Goal: Transaction & Acquisition: Book appointment/travel/reservation

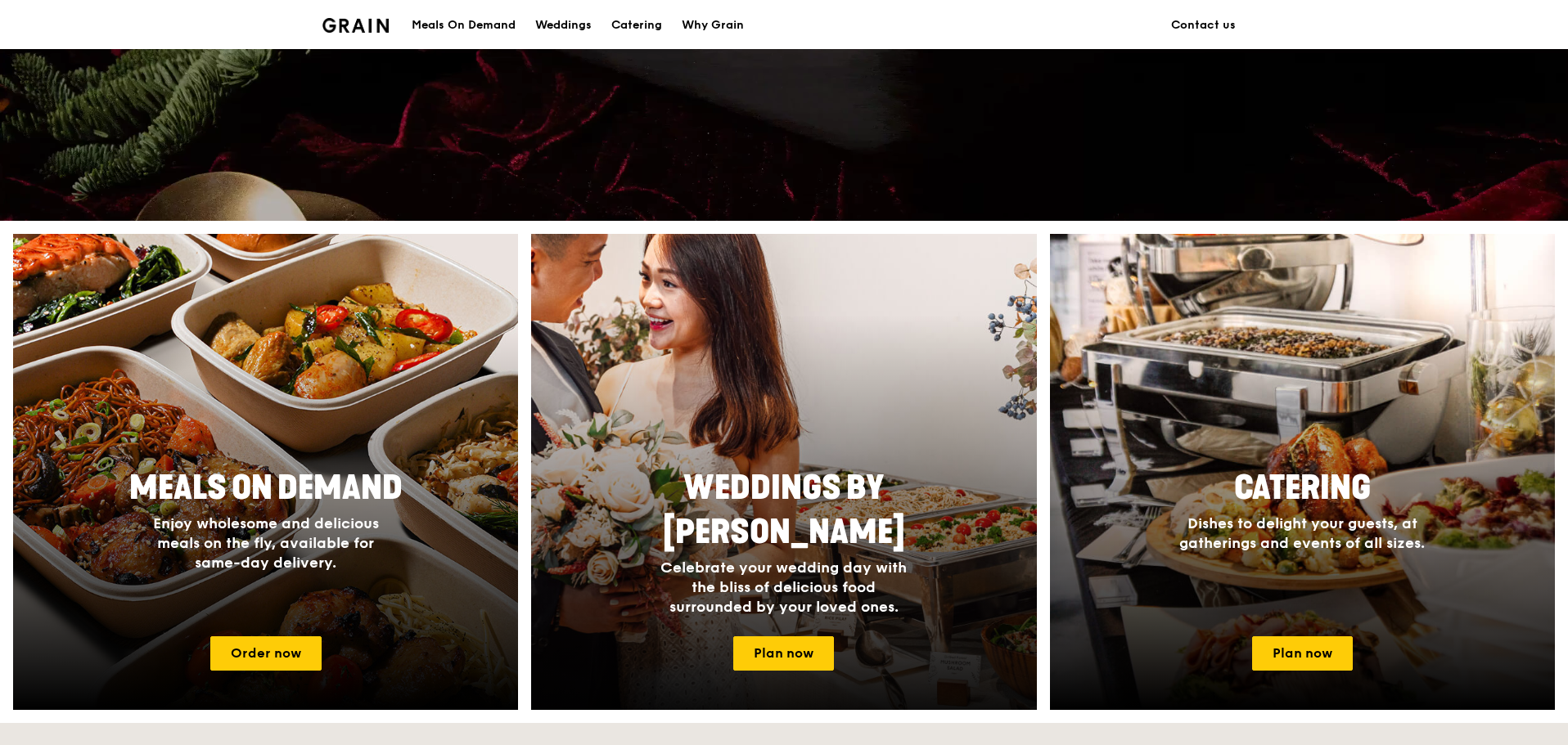
scroll to position [573, 0]
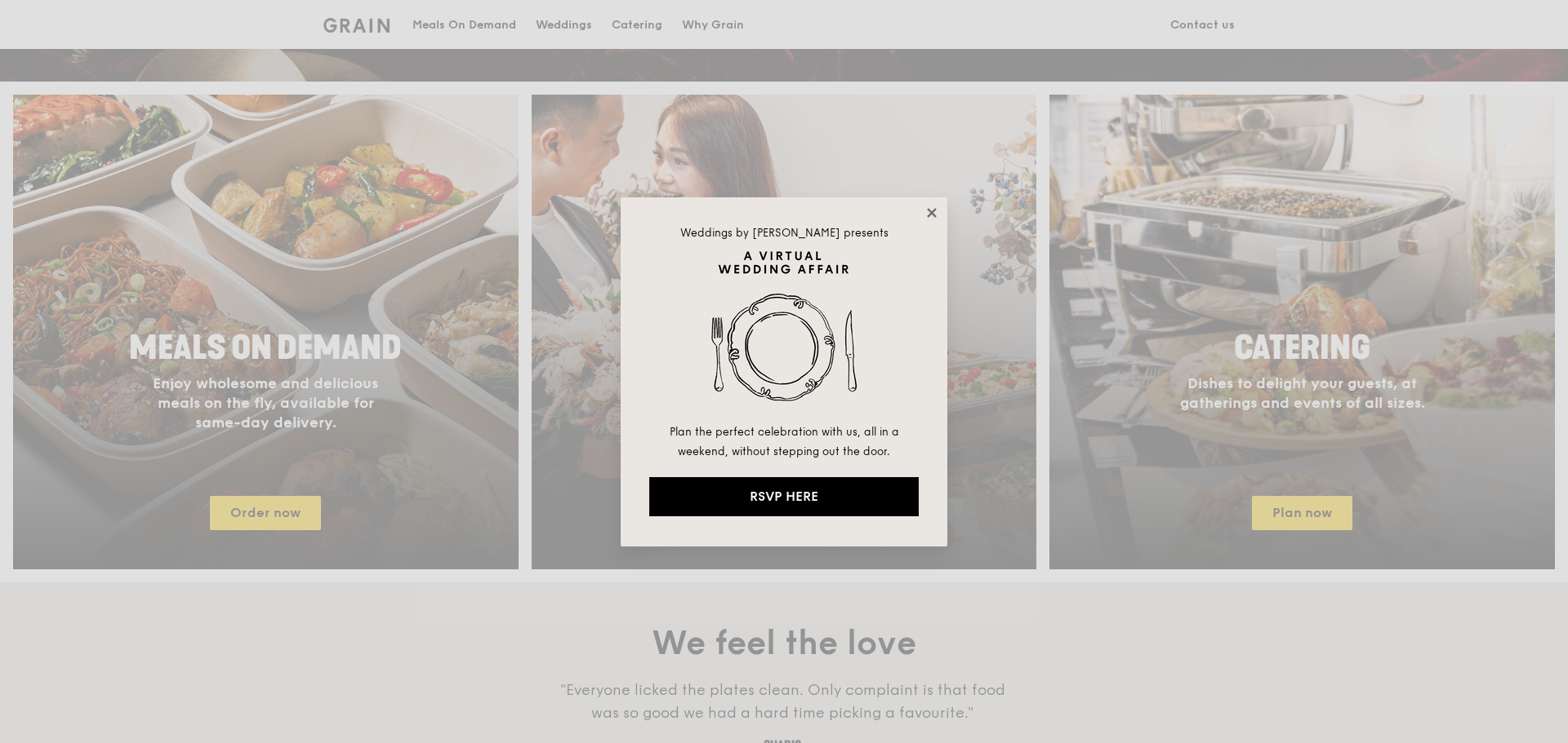
click at [928, 212] on icon at bounding box center [931, 213] width 15 height 15
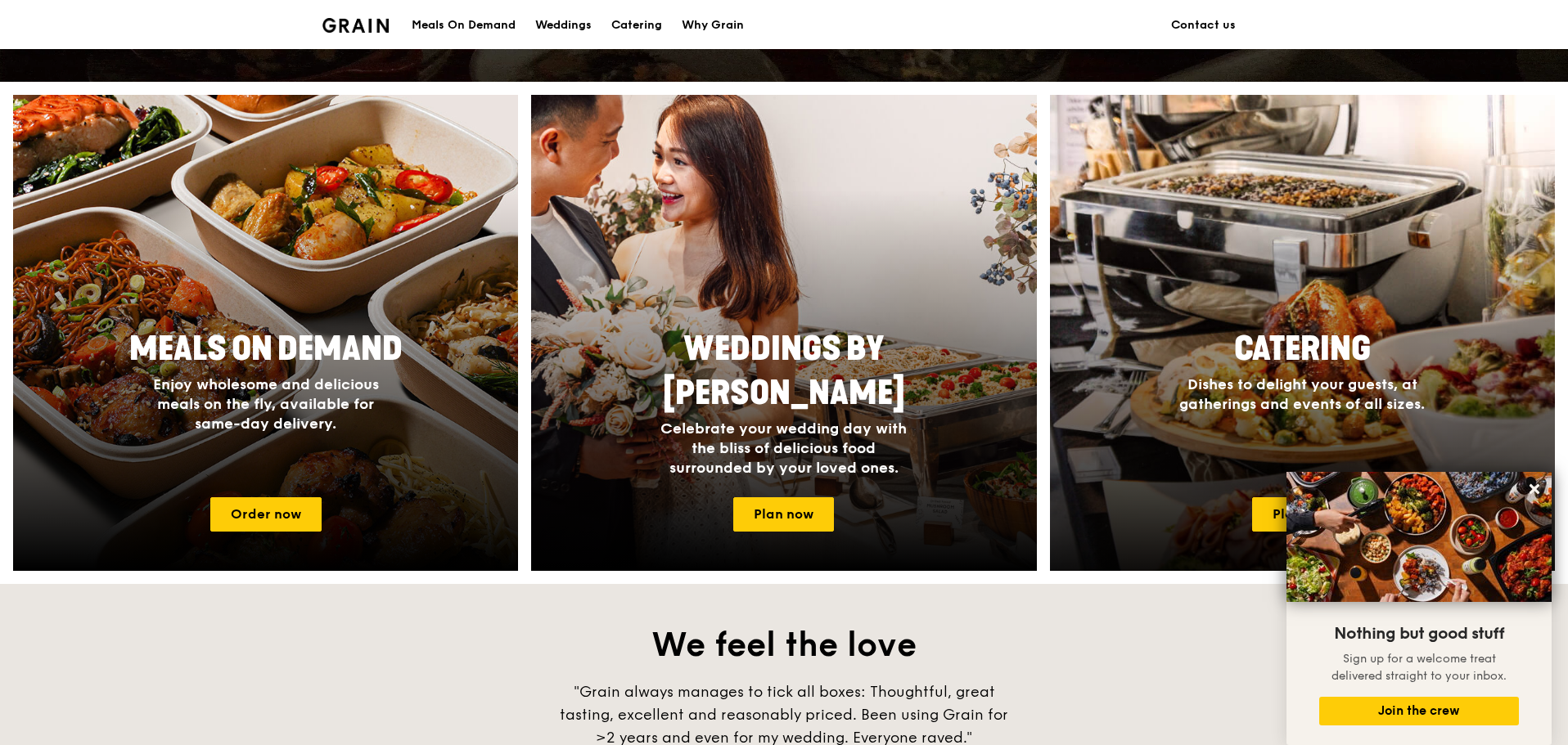
click at [1270, 415] on div "Catering Dishes to delight your guests, at gatherings and events of all sizes." at bounding box center [1302, 370] width 327 height 100
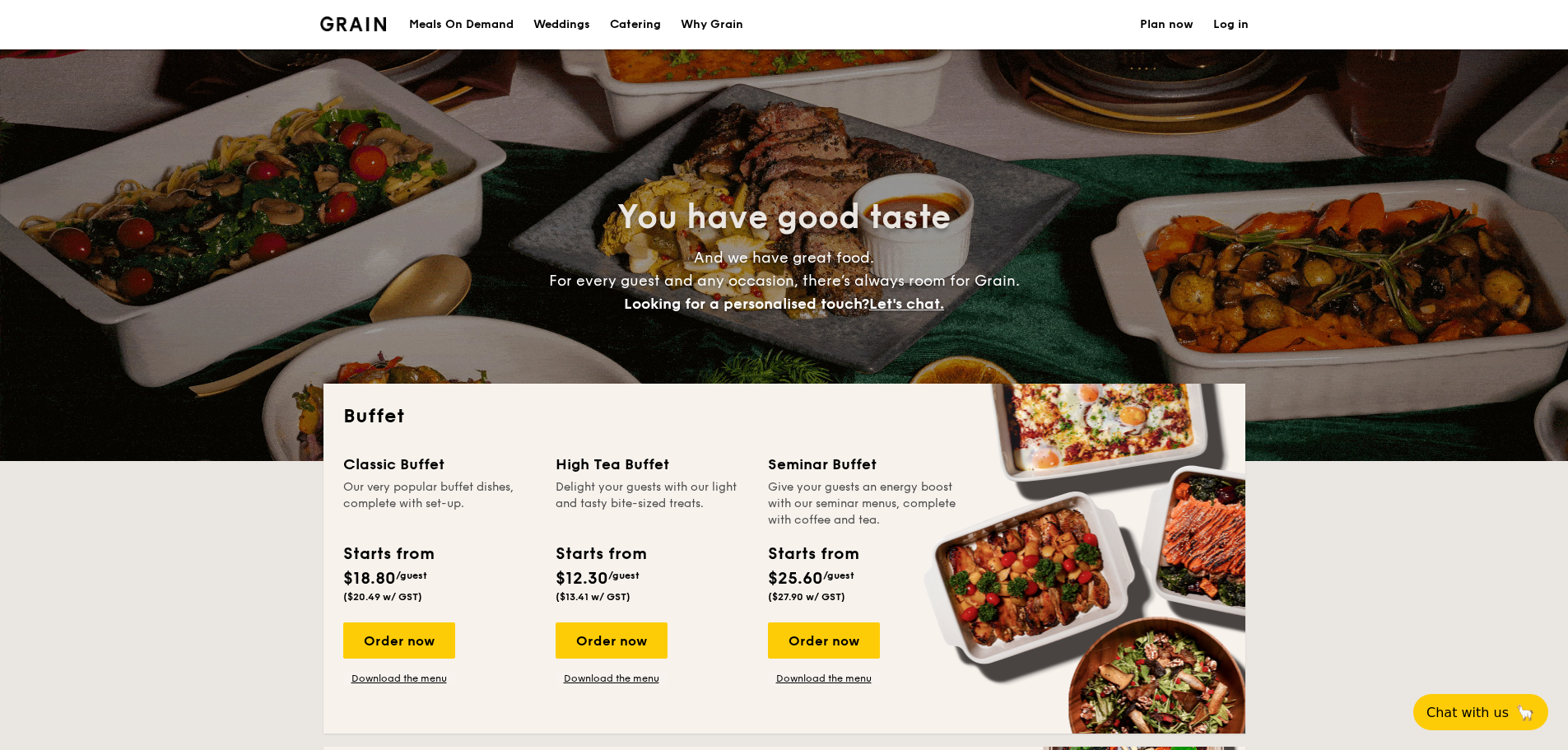
select select
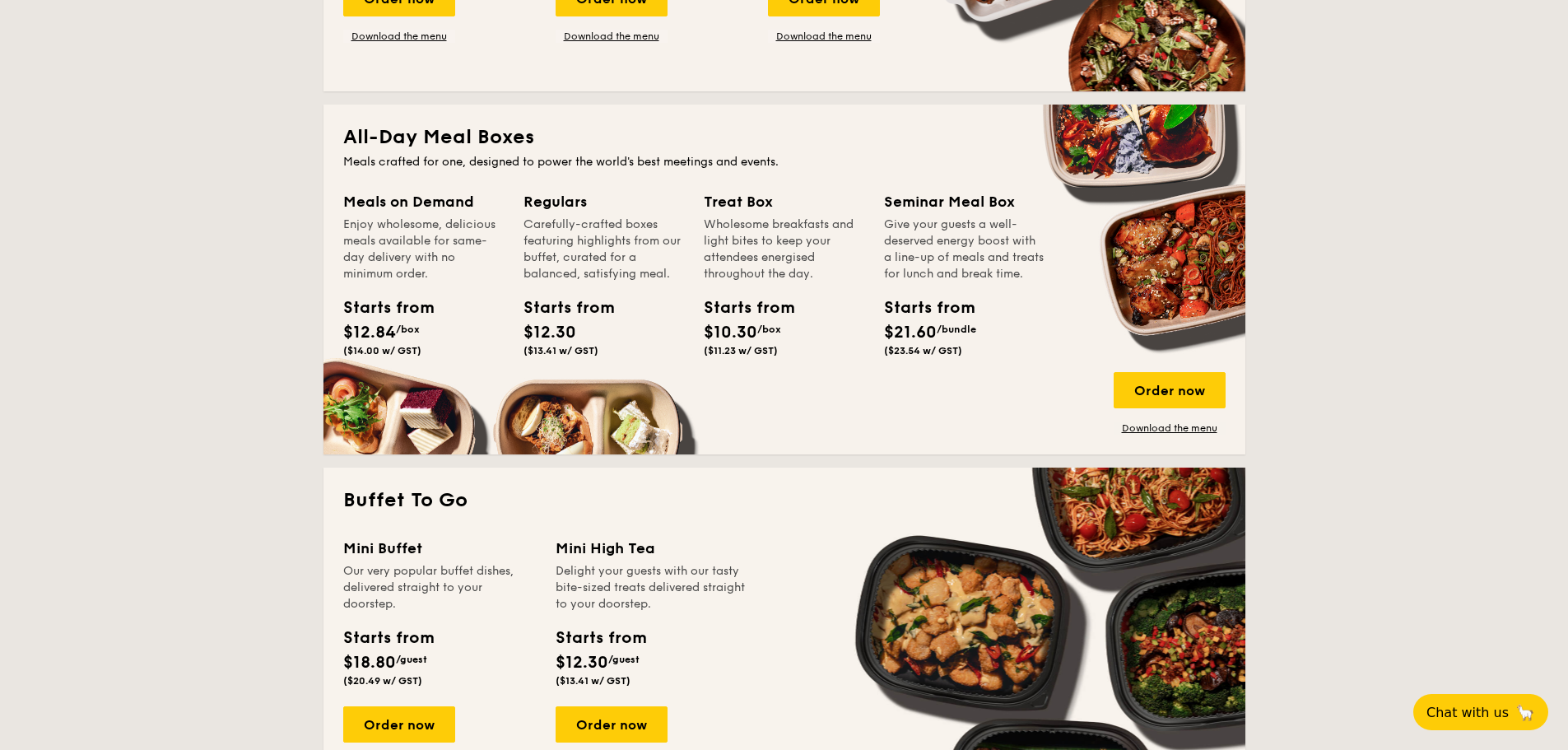
scroll to position [576, 0]
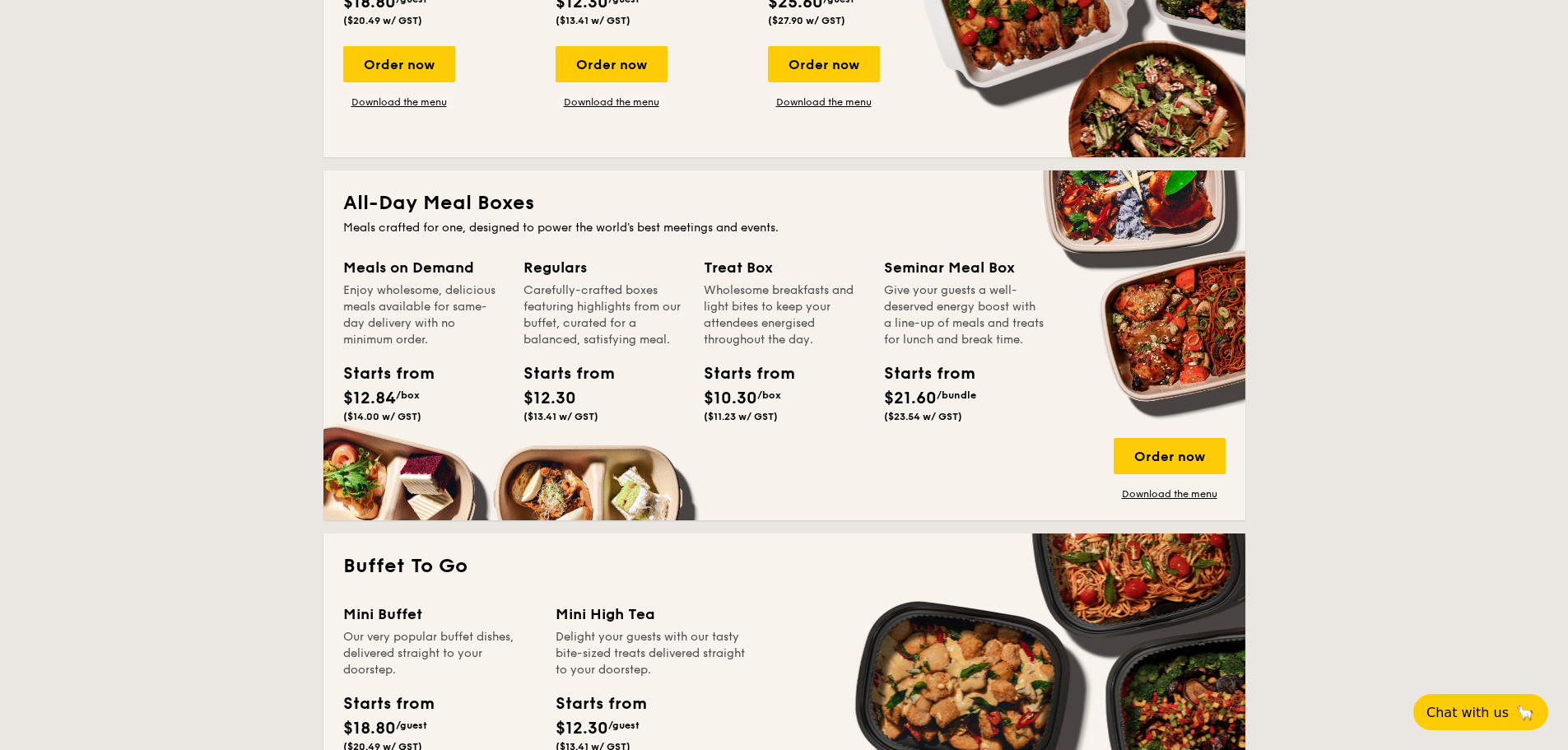
click at [391, 389] on span "$12.84" at bounding box center [370, 398] width 53 height 20
click at [1211, 458] on div "Order now" at bounding box center [1169, 457] width 112 height 36
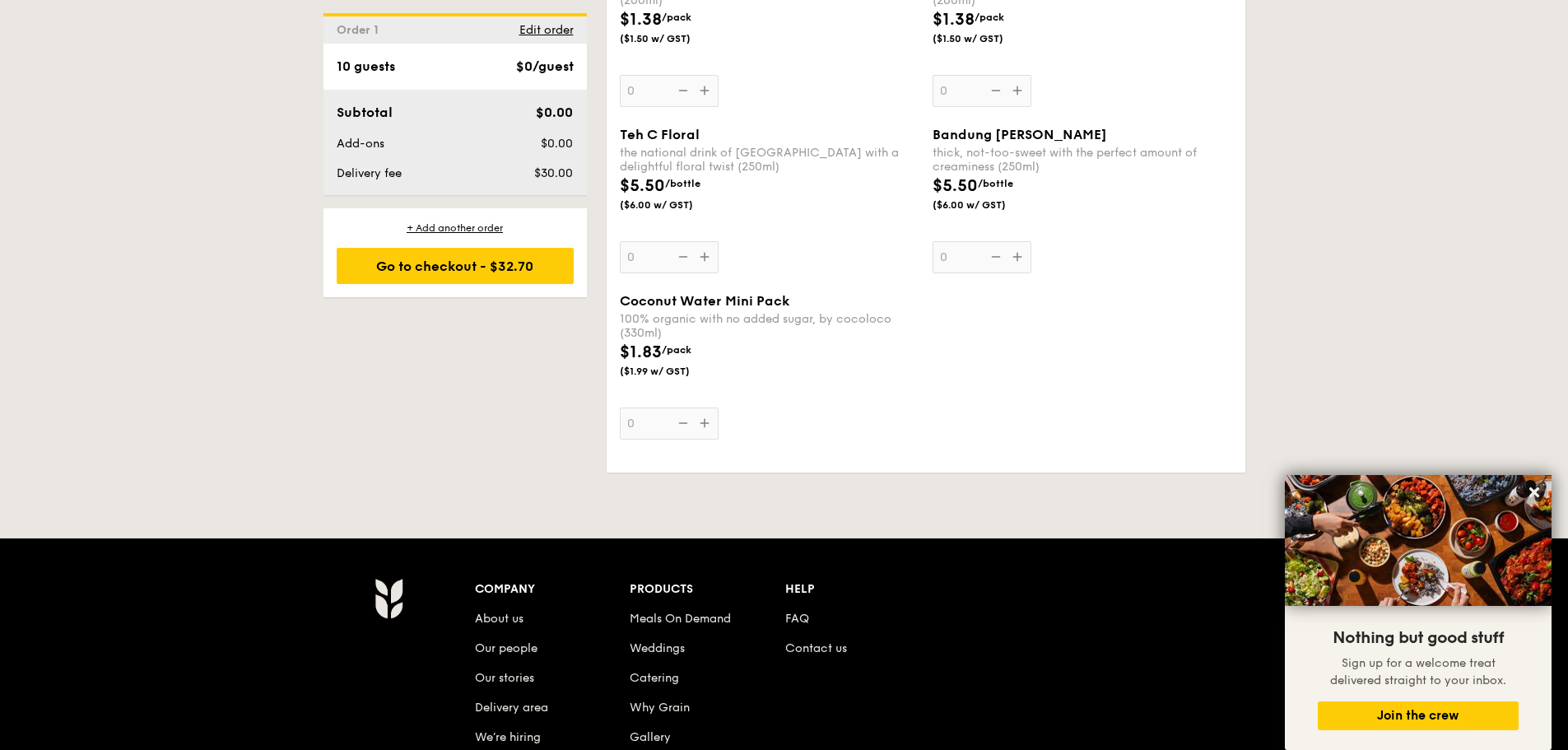
scroll to position [3173, 0]
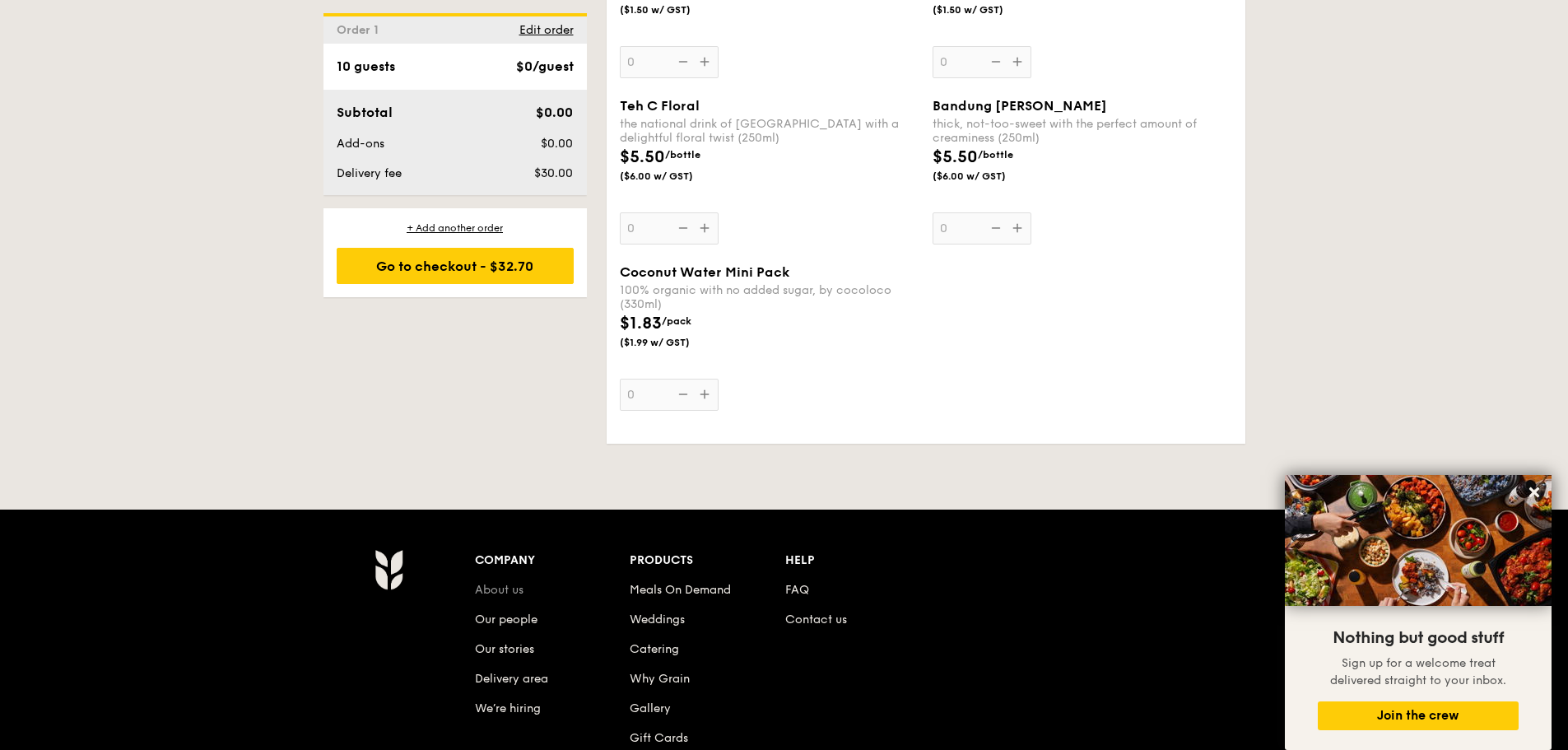
click at [493, 594] on link "About us" at bounding box center [500, 590] width 49 height 14
select select
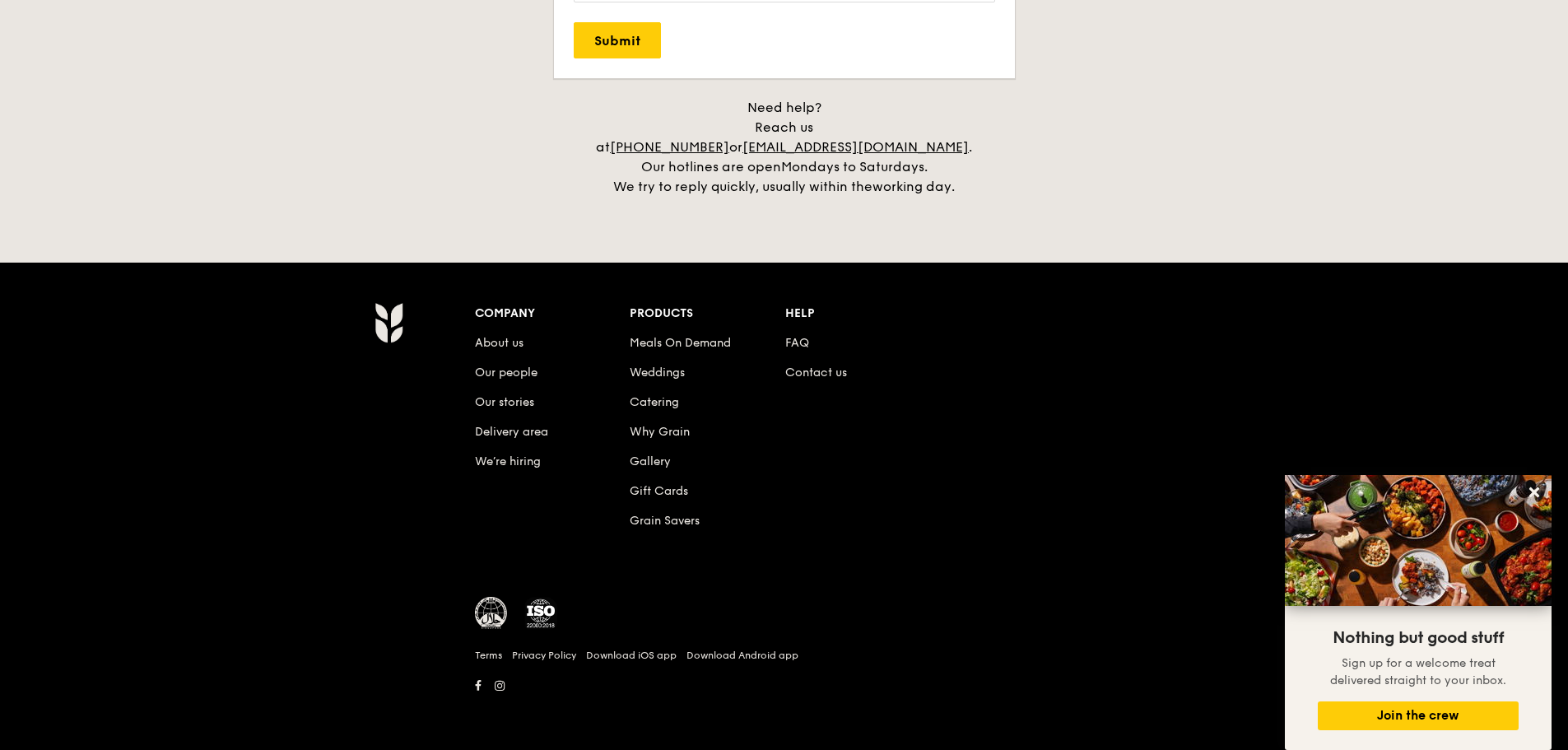
scroll to position [2014, 0]
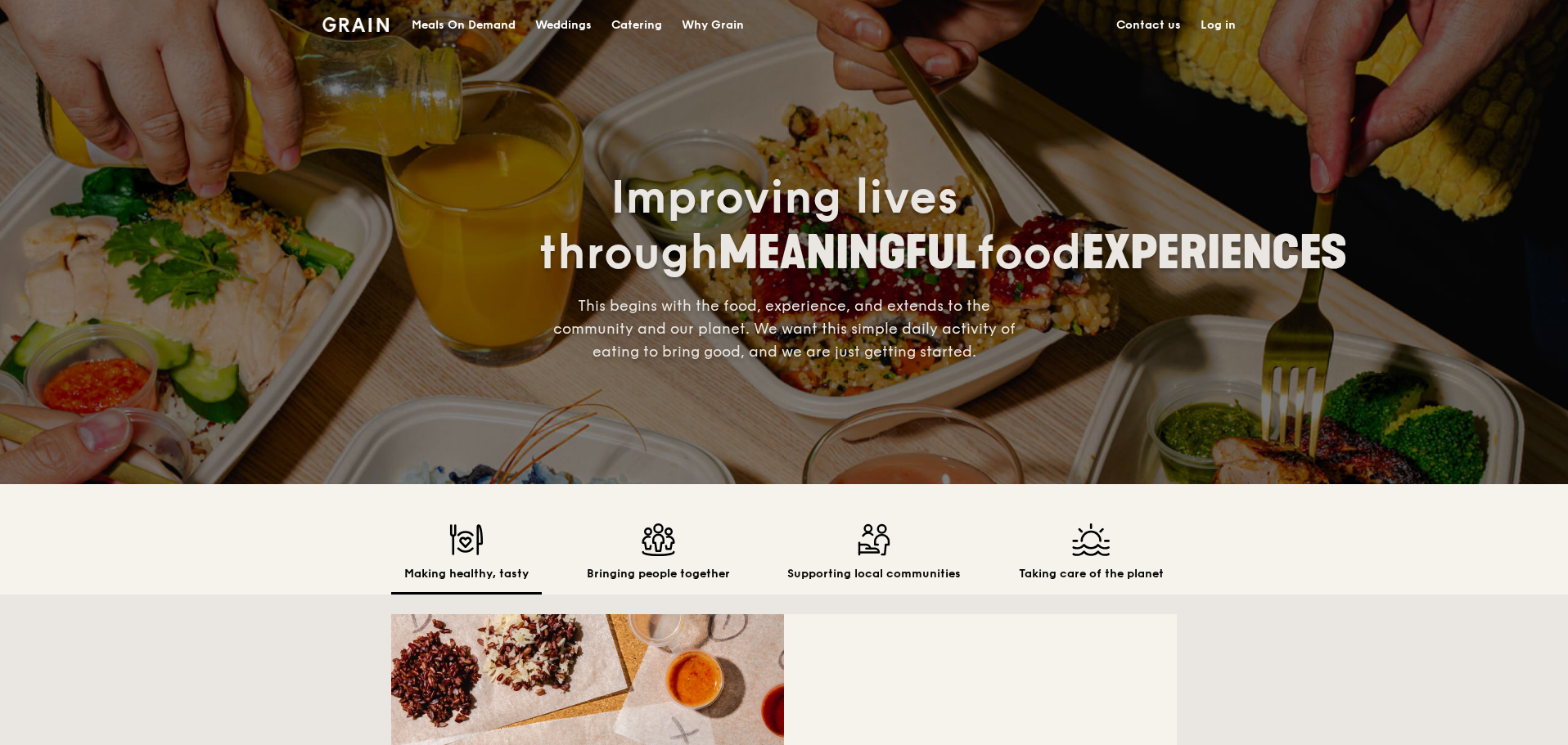
click at [481, 24] on div "Meals On Demand" at bounding box center [463, 25] width 104 height 49
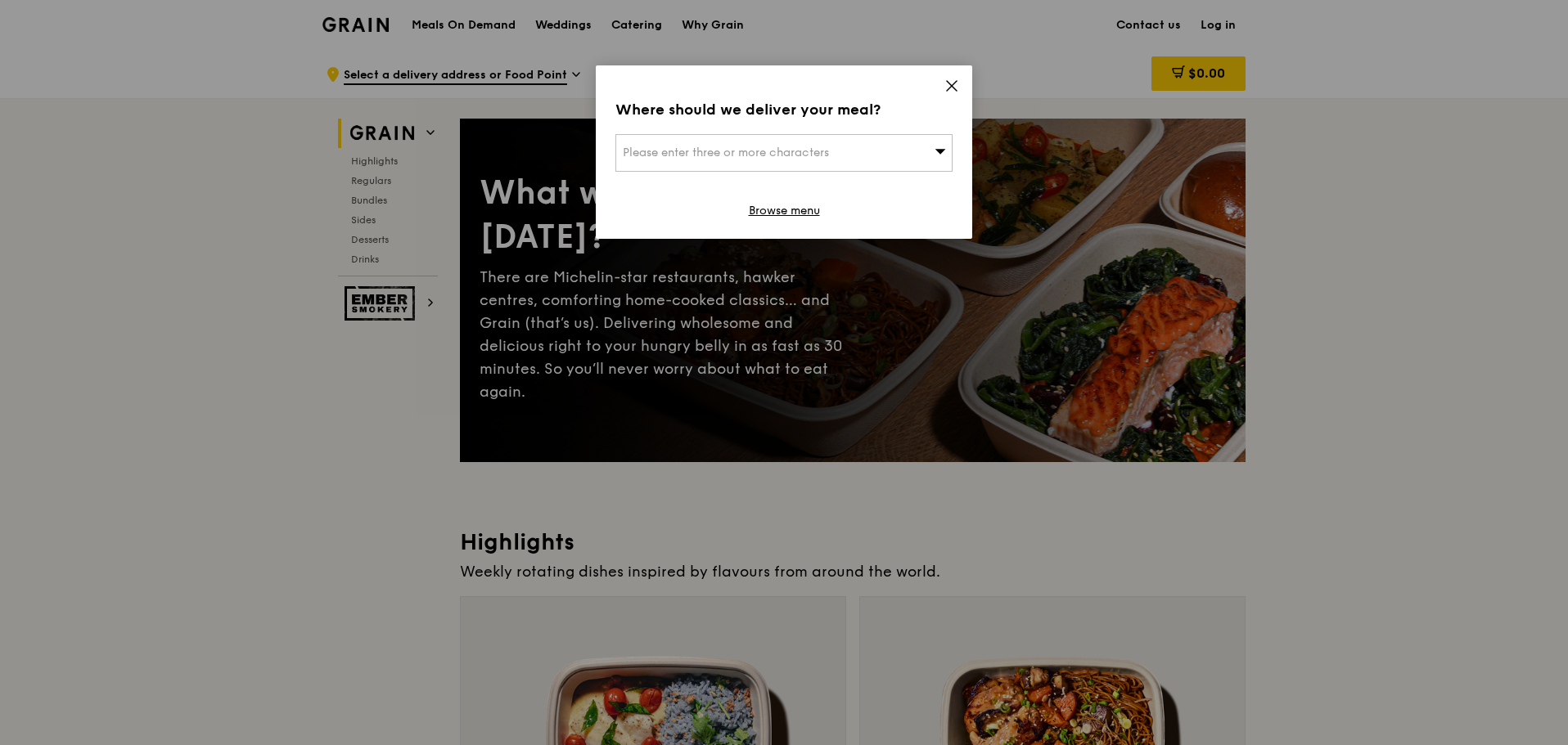
click at [808, 142] on div "Please enter three or more characters" at bounding box center [784, 153] width 337 height 37
click at [784, 120] on div "Where should we deliver your meal?" at bounding box center [784, 110] width 337 height 22
click at [955, 88] on icon at bounding box center [951, 85] width 9 height 9
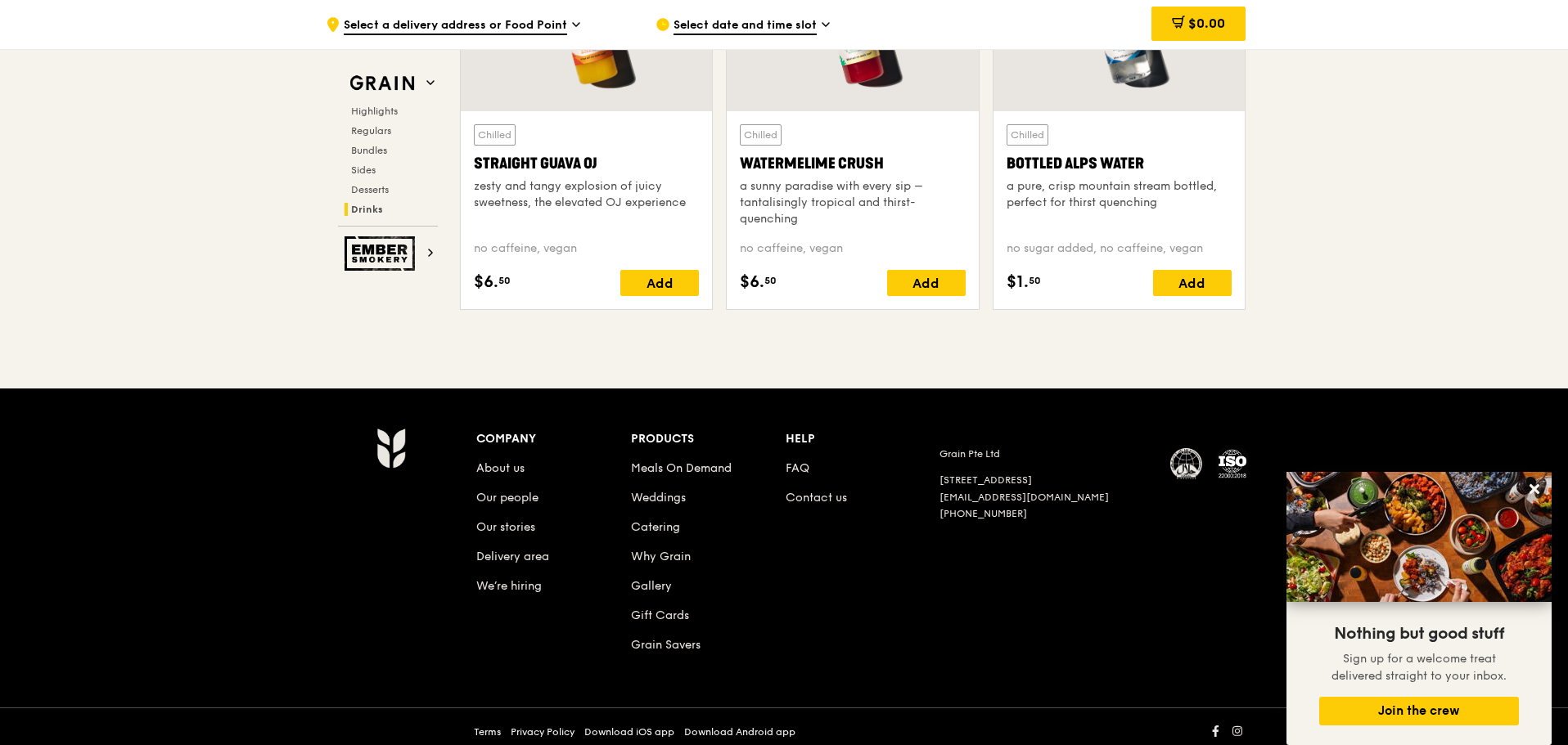
scroll to position [6630, 0]
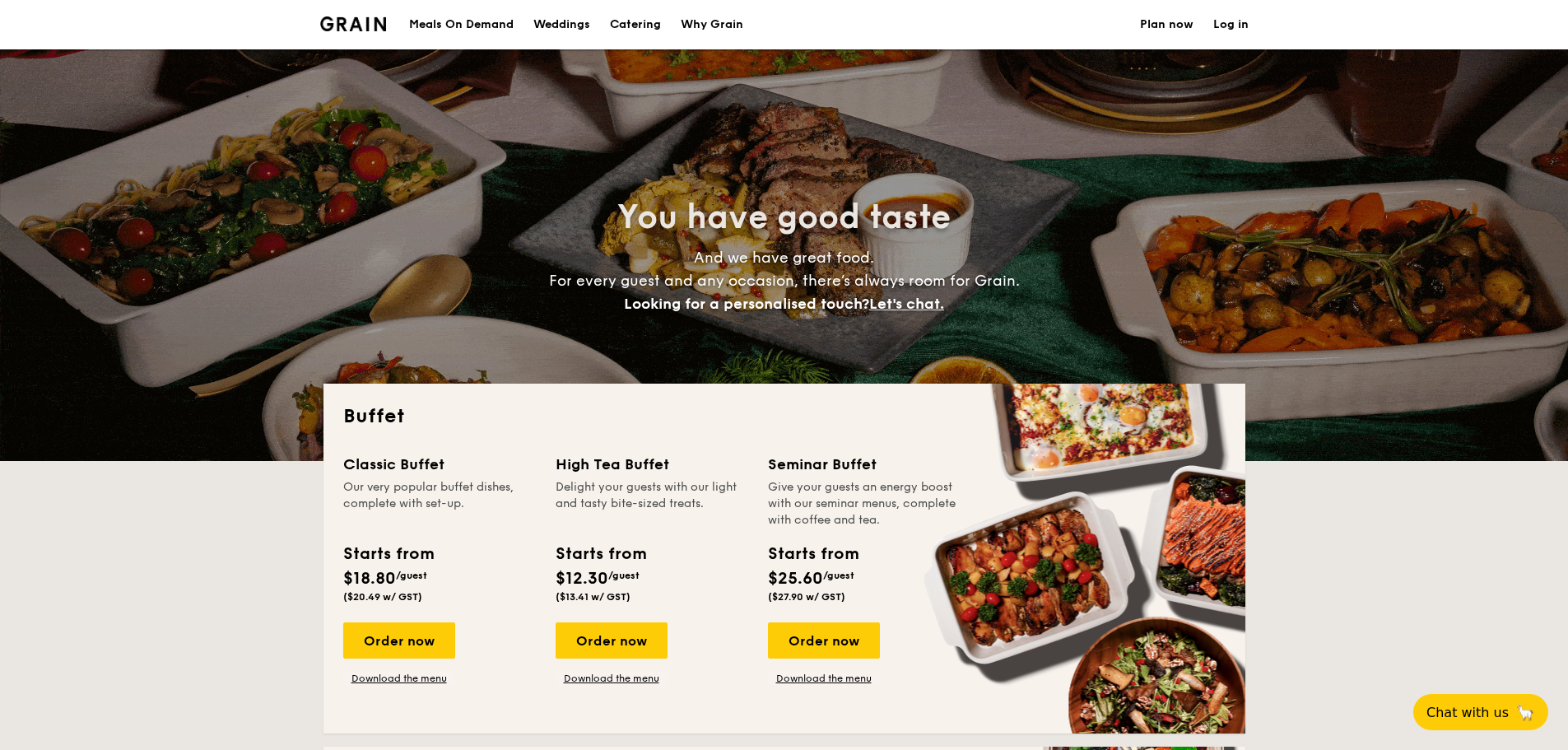
select select
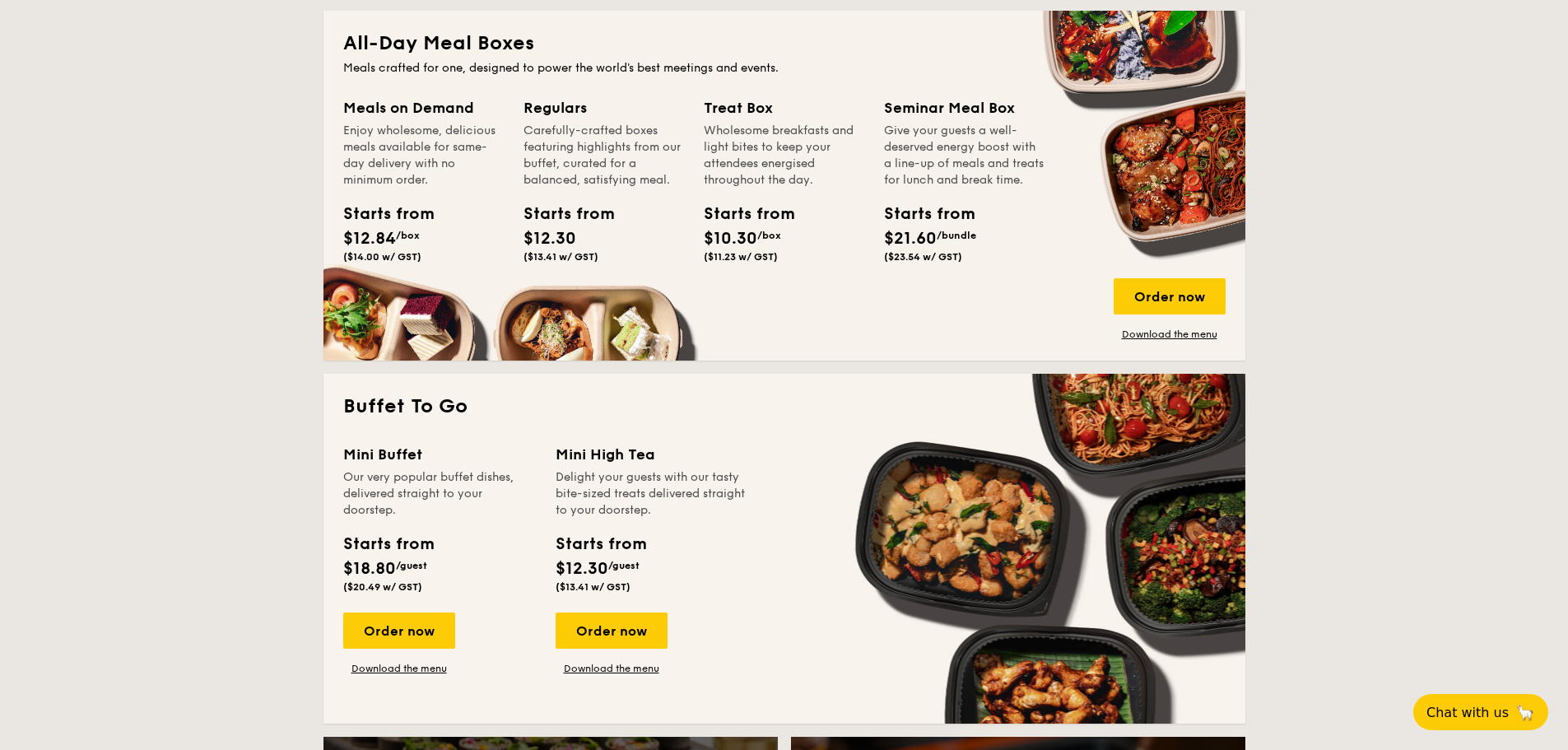
scroll to position [742, 0]
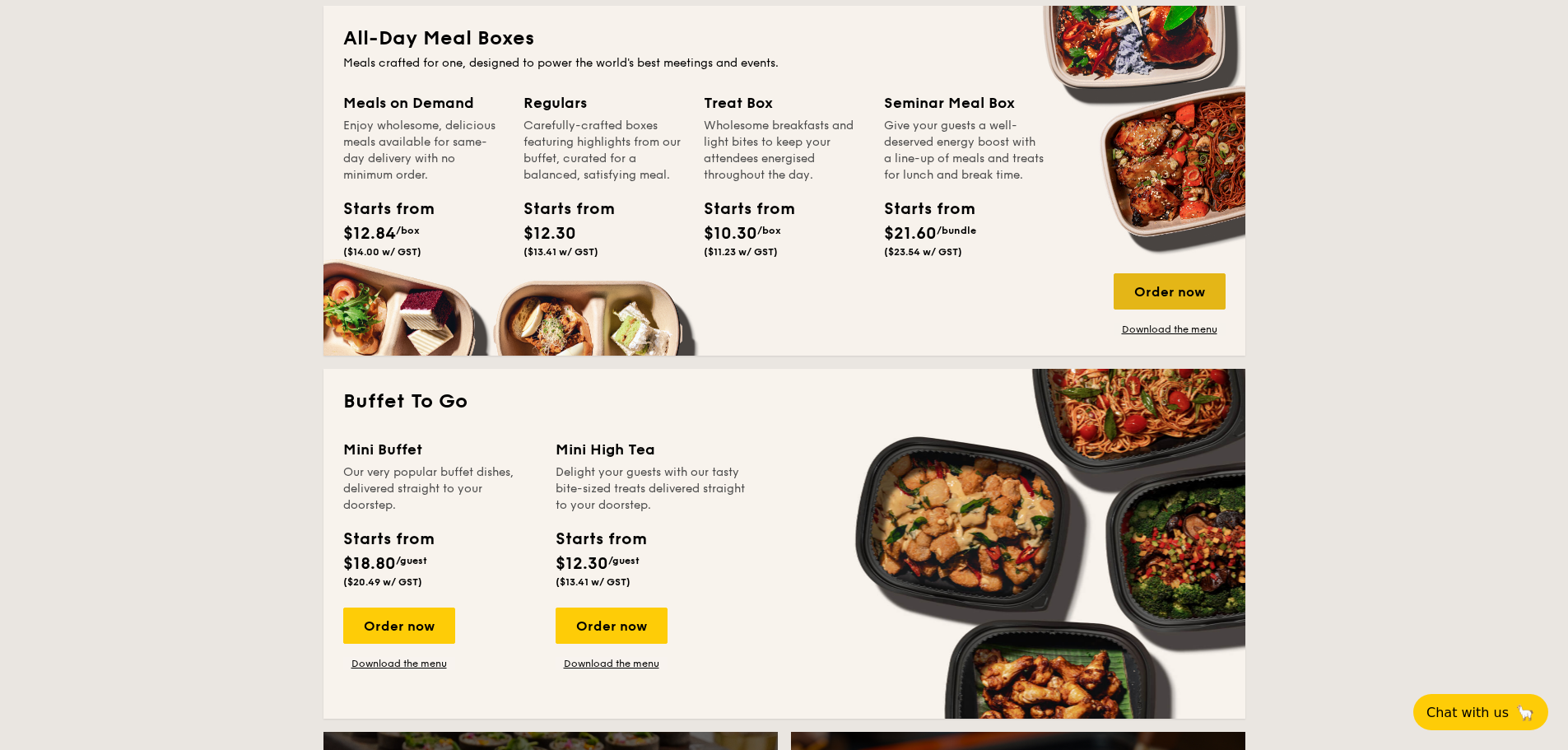
click at [1181, 304] on div "Order now" at bounding box center [1169, 292] width 112 height 36
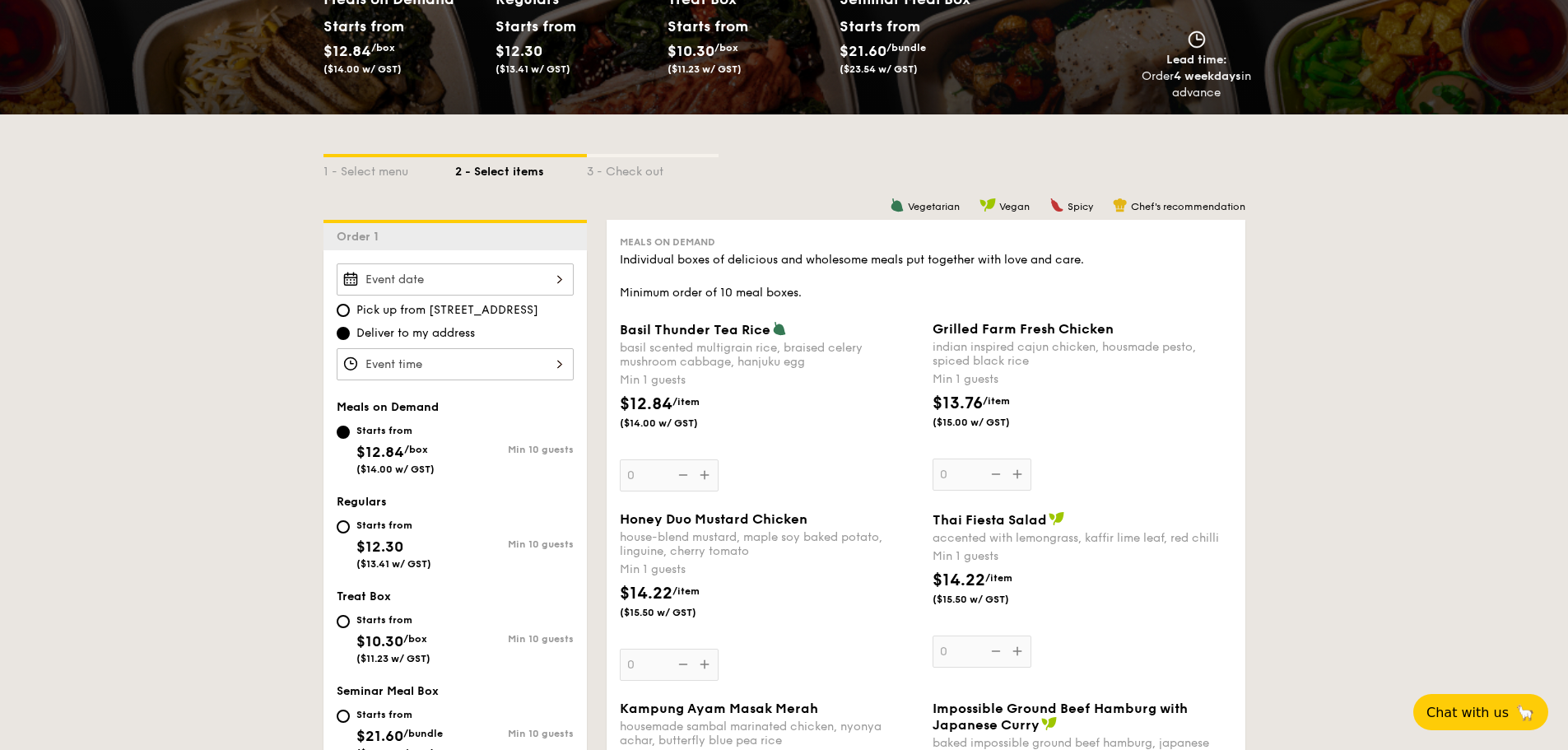
scroll to position [247, 0]
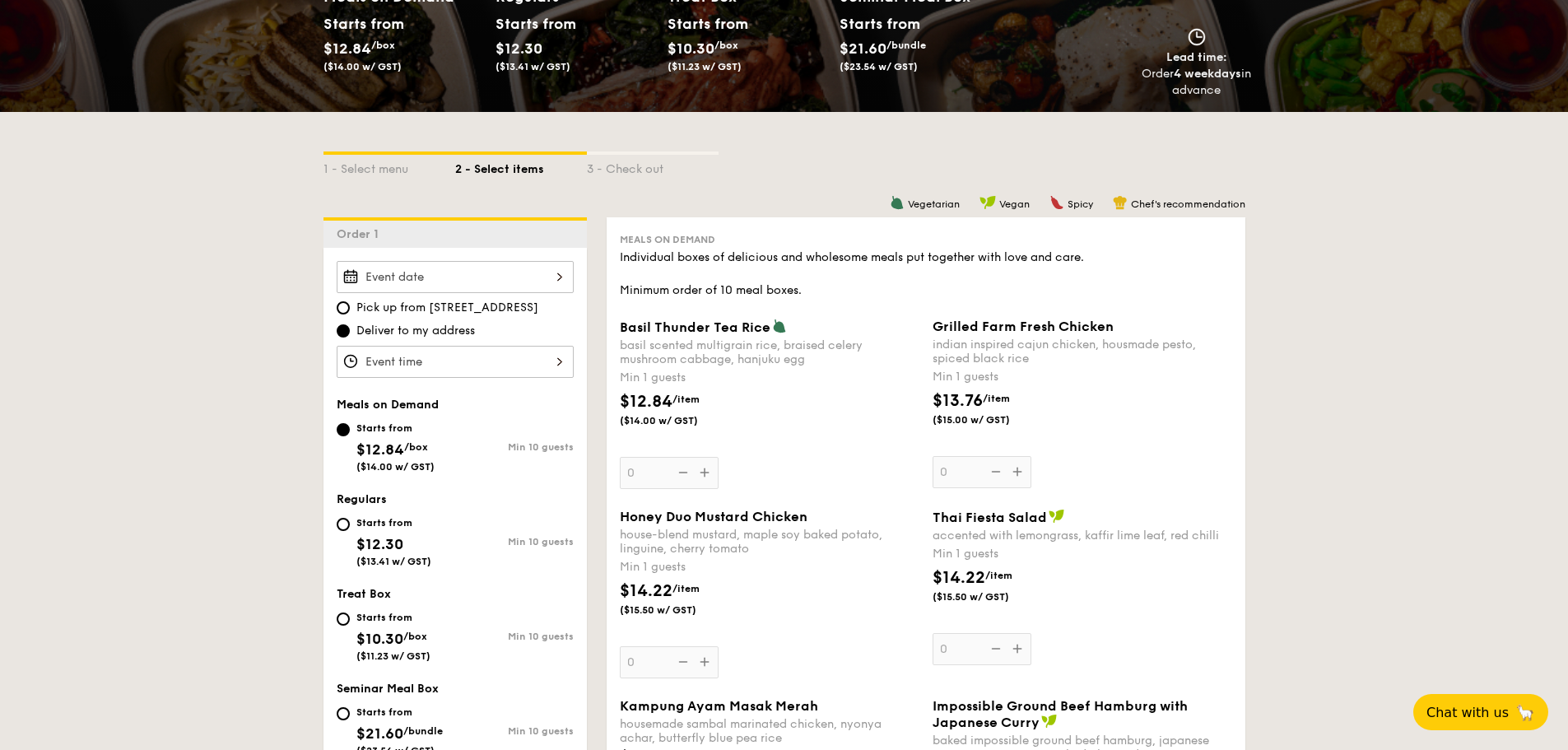
click at [432, 282] on div at bounding box center [454, 277] width 237 height 32
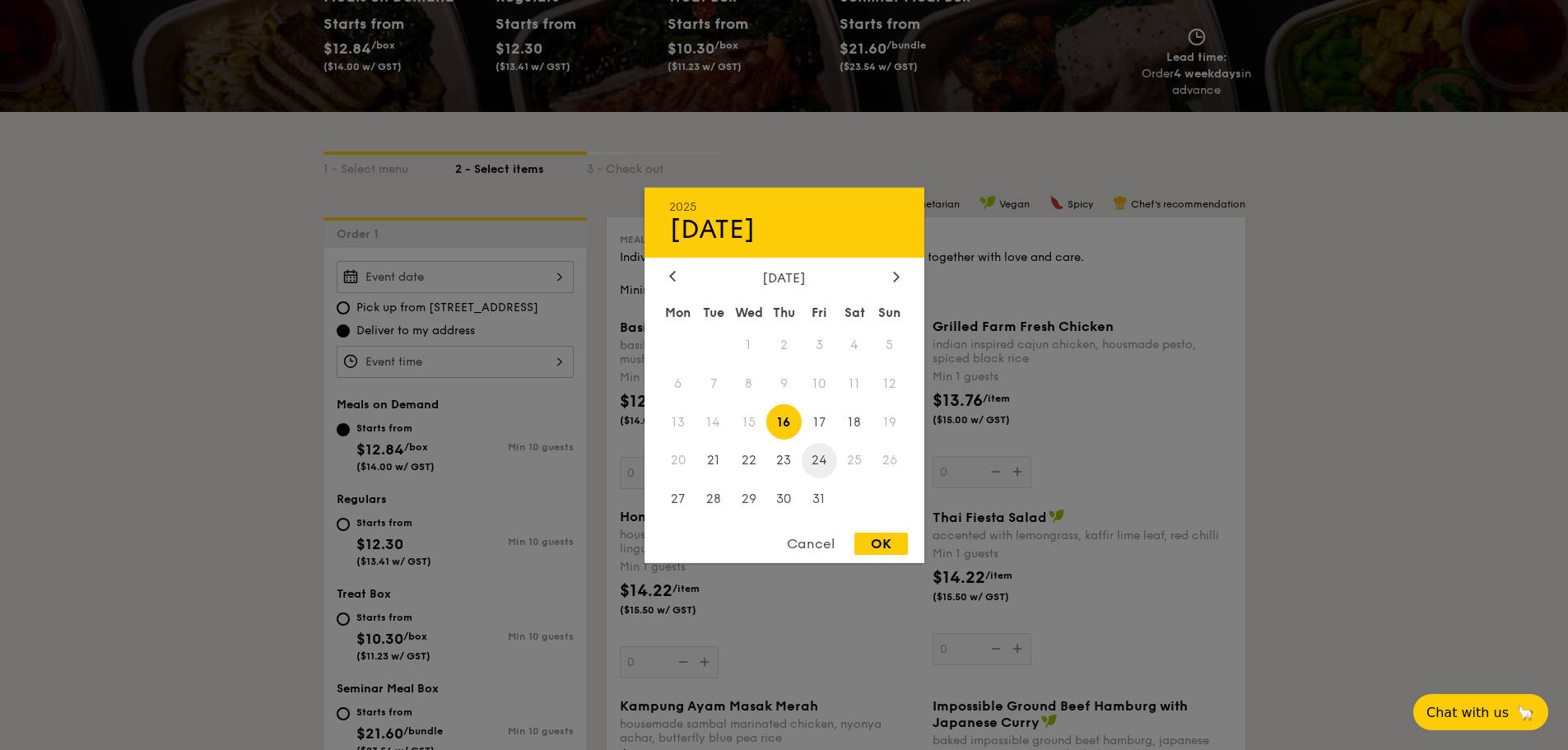
click at [829, 466] on span "24" at bounding box center [820, 461] width 36 height 36
click at [857, 421] on span "18" at bounding box center [855, 423] width 36 height 36
click at [886, 546] on div "OK" at bounding box center [881, 544] width 54 height 23
type input "Oct 18, 2025"
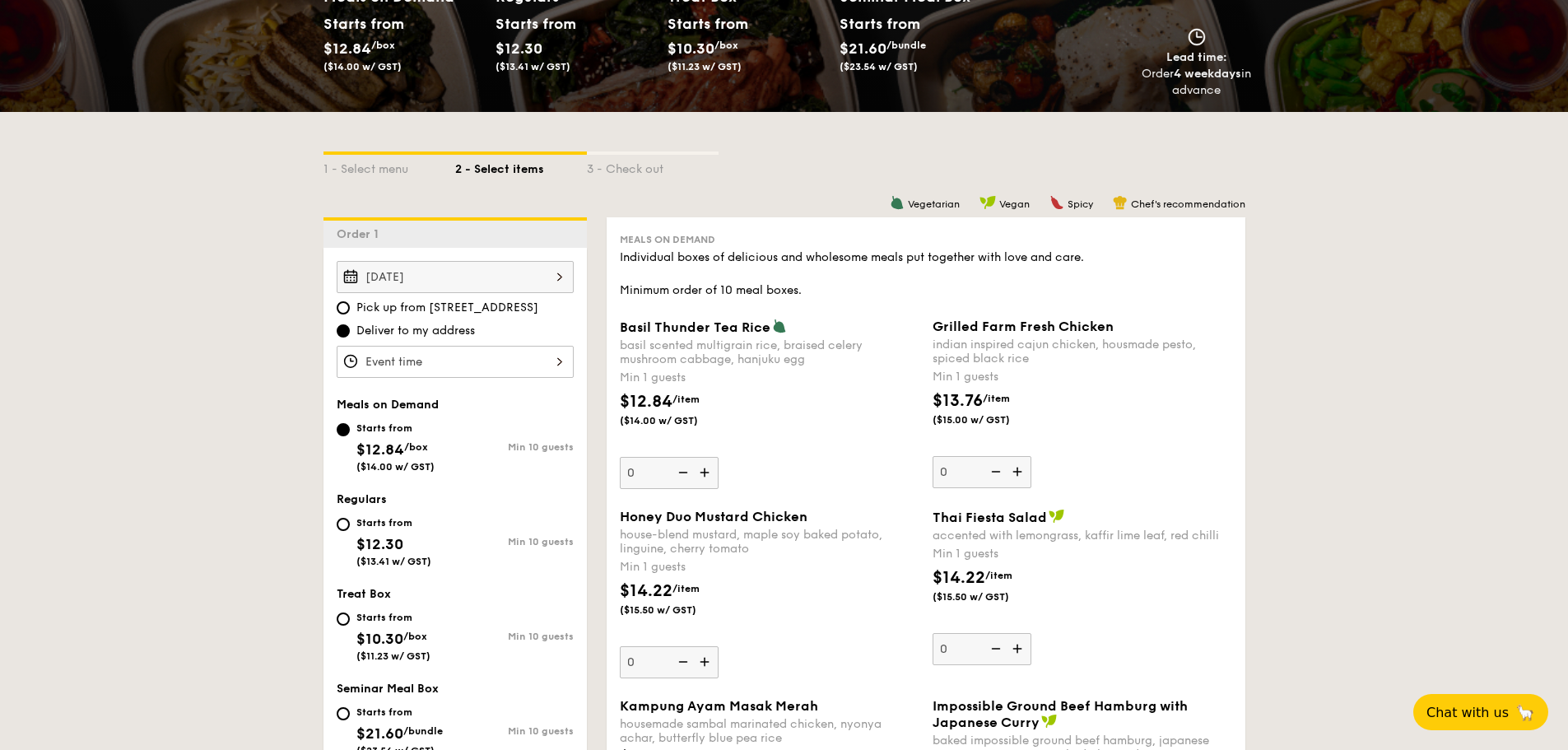
click at [419, 378] on div "Oct 18, 2025 Pick up from 5 Burn Road #05-01 Deliver to my address Meals on Dem…" at bounding box center [454, 565] width 263 height 634
click at [418, 373] on div at bounding box center [454, 362] width 237 height 32
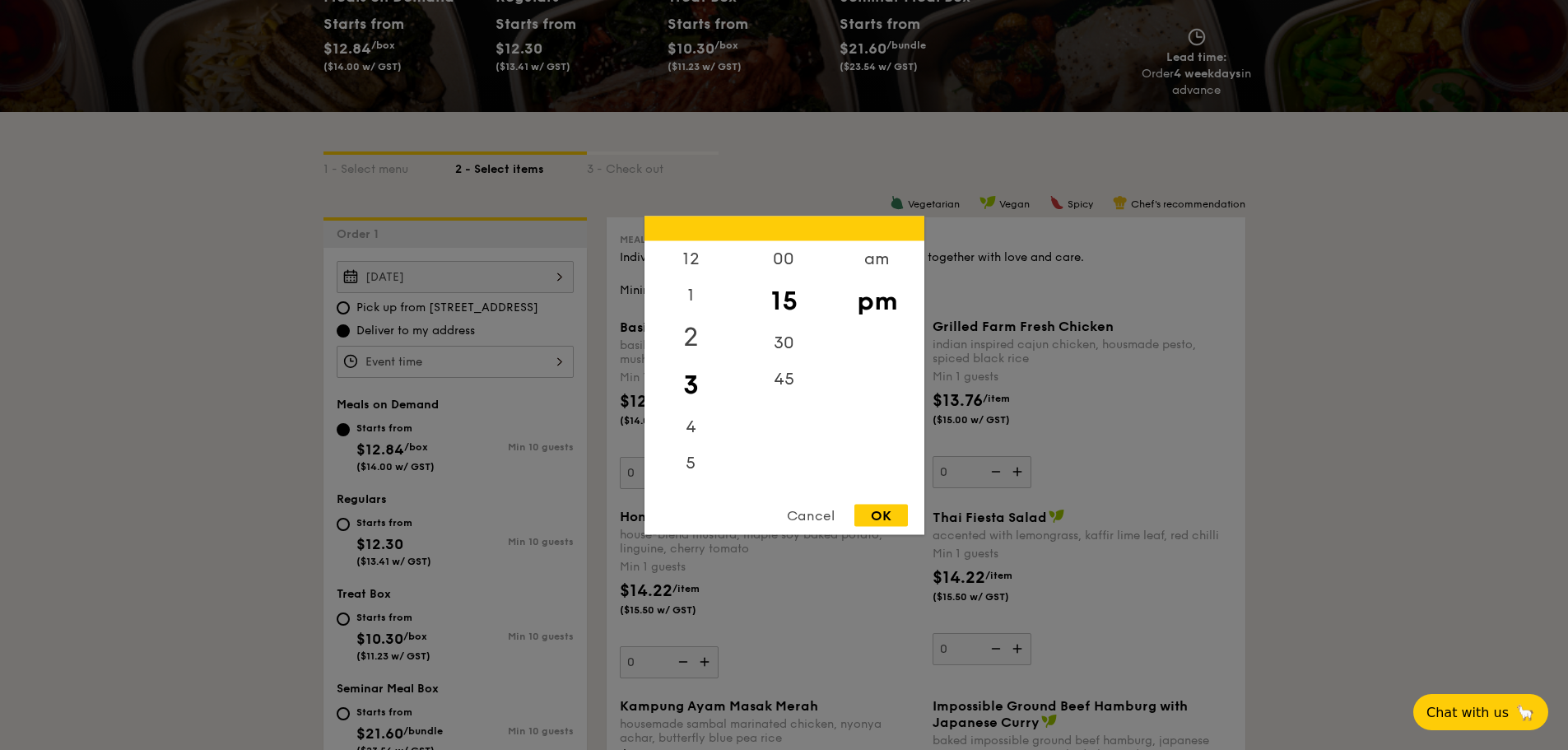
click at [692, 337] on div "2" at bounding box center [691, 337] width 93 height 48
click at [779, 260] on div "00" at bounding box center [784, 264] width 93 height 48
click at [883, 517] on div "OK" at bounding box center [881, 515] width 54 height 23
type input "2:00PM"
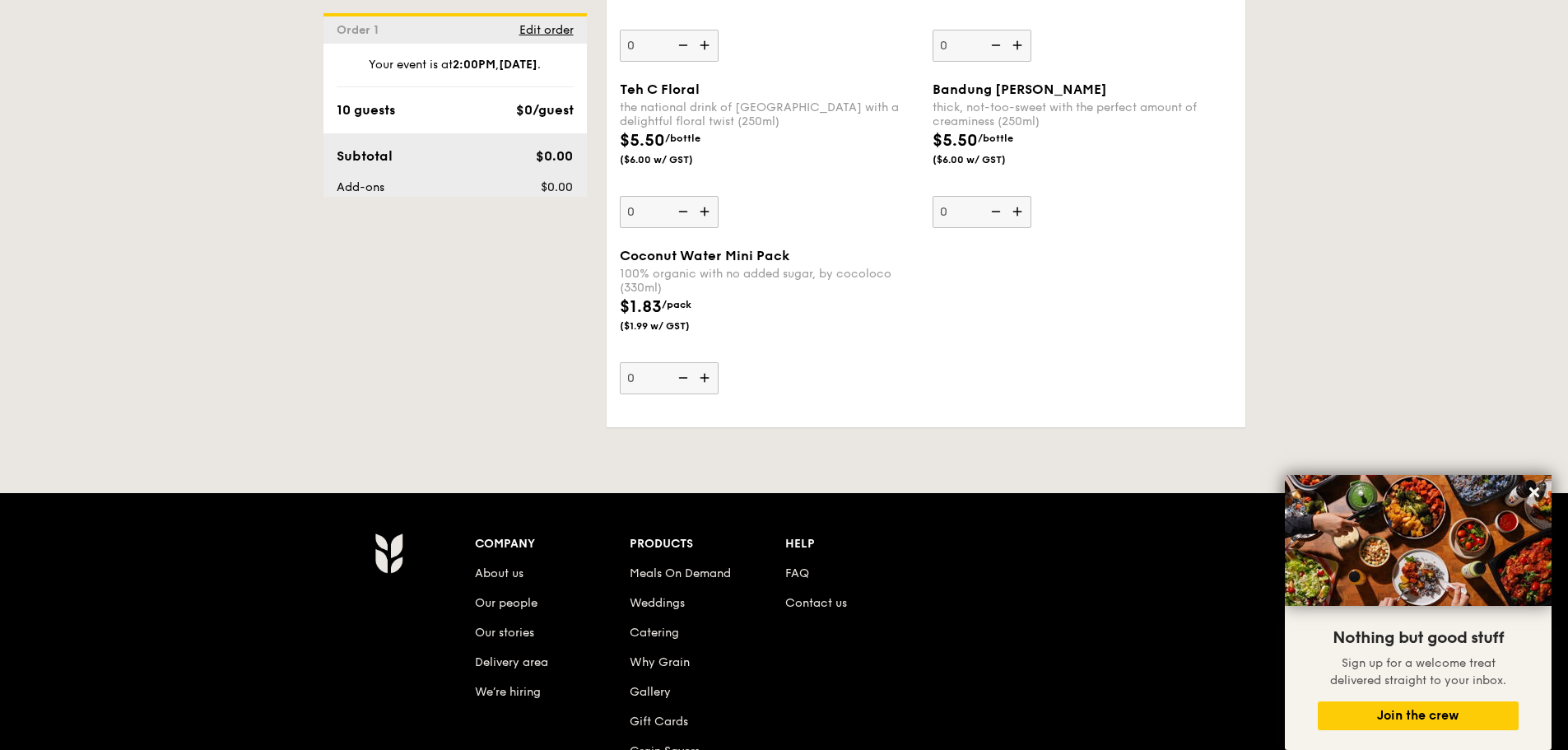
scroll to position [3420, 0]
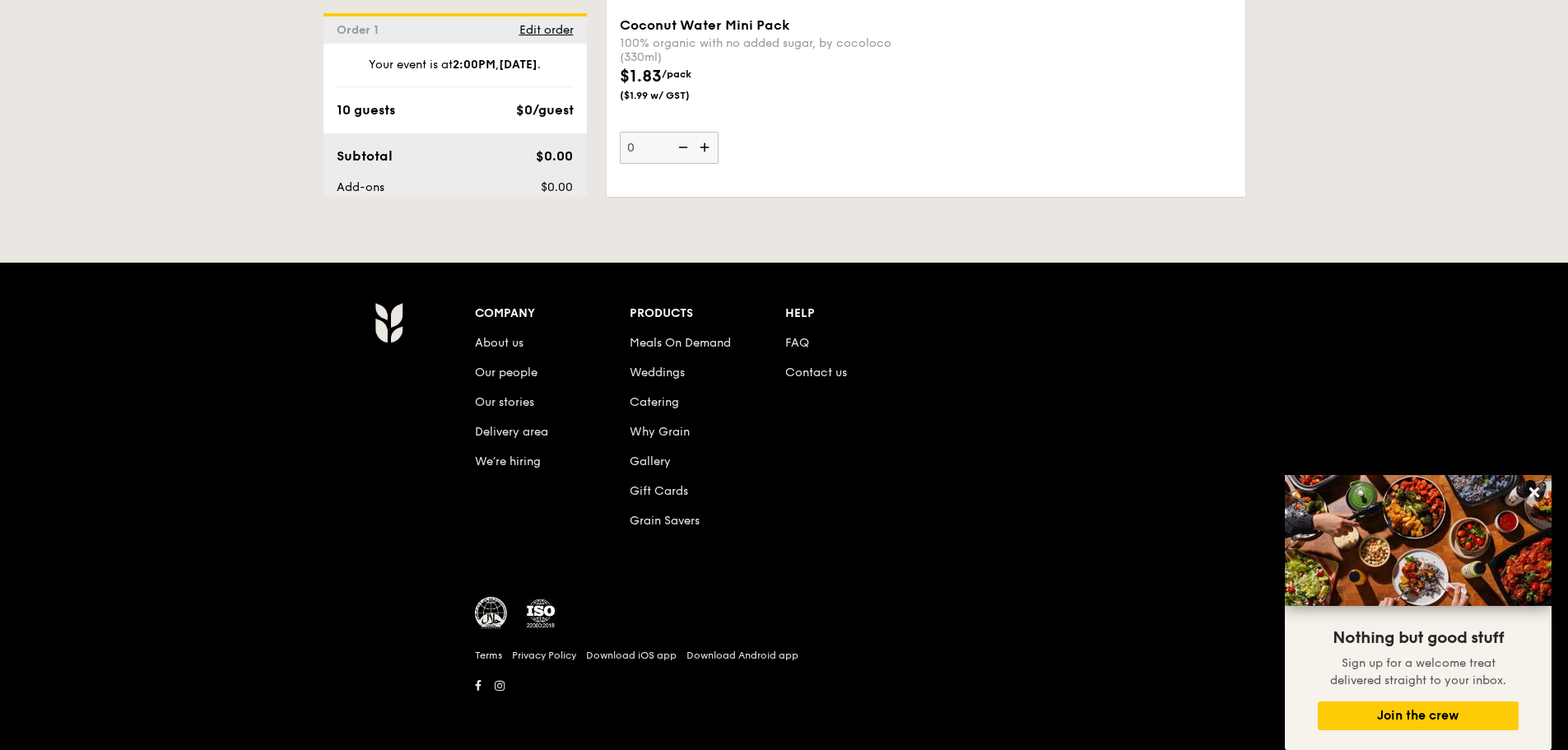
select select
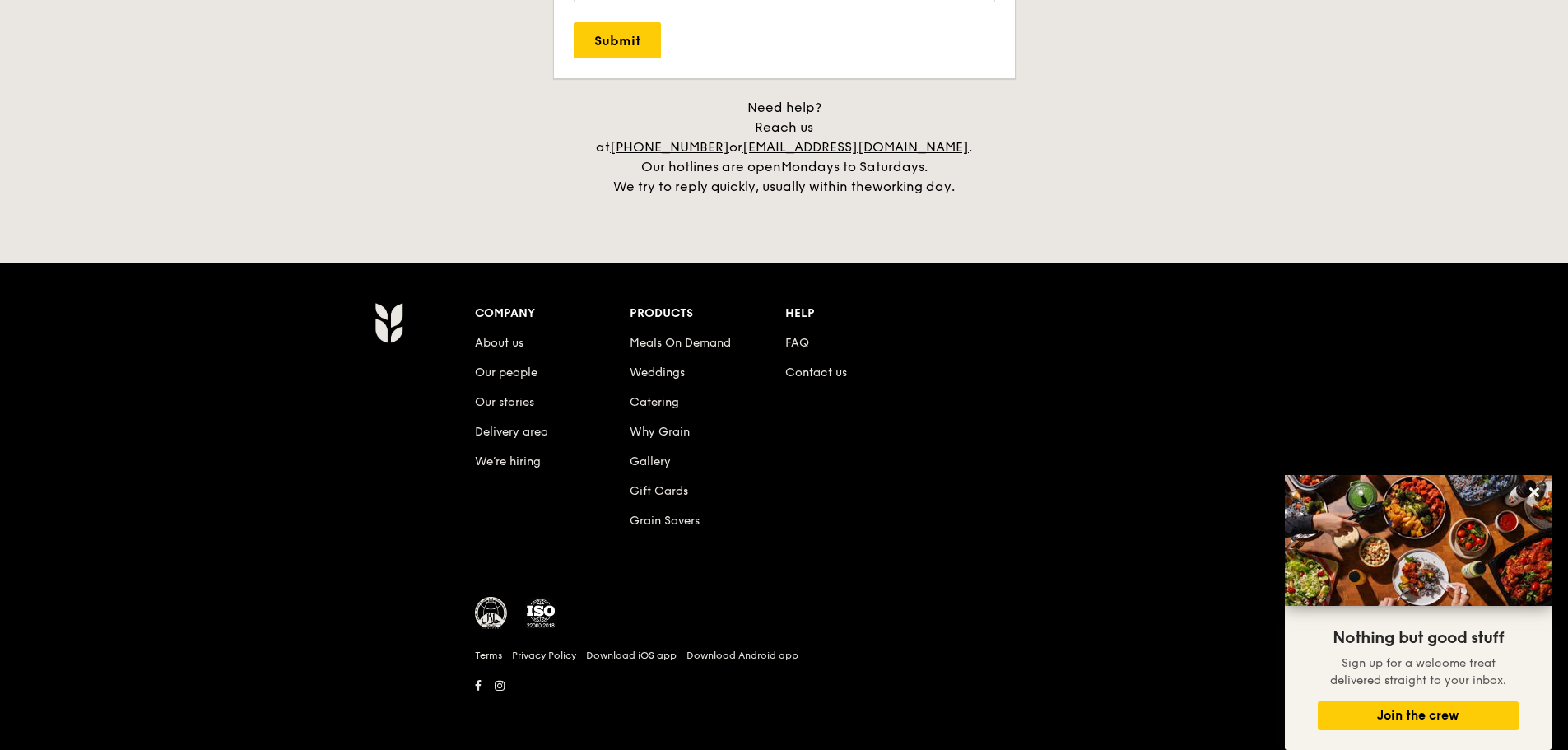
scroll to position [2179, 0]
